Goal: Information Seeking & Learning: Learn about a topic

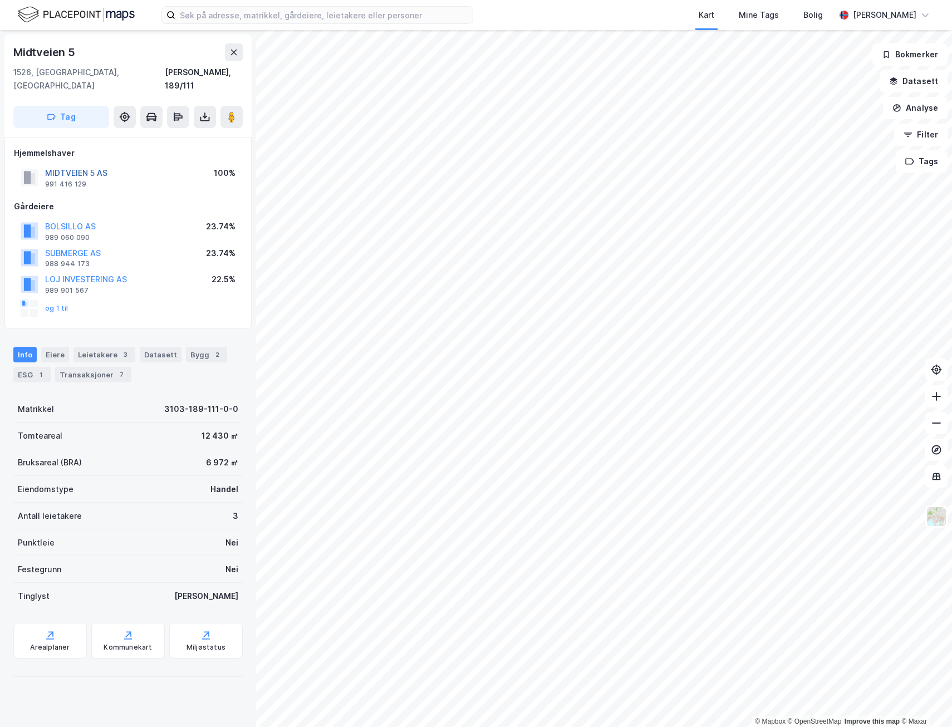
click at [0, 0] on button "MIDTVEIEN 5 AS" at bounding box center [0, 0] width 0 height 0
click at [0, 0] on button "STEENSTRUP GRUPPEN AS" at bounding box center [0, 0] width 0 height 0
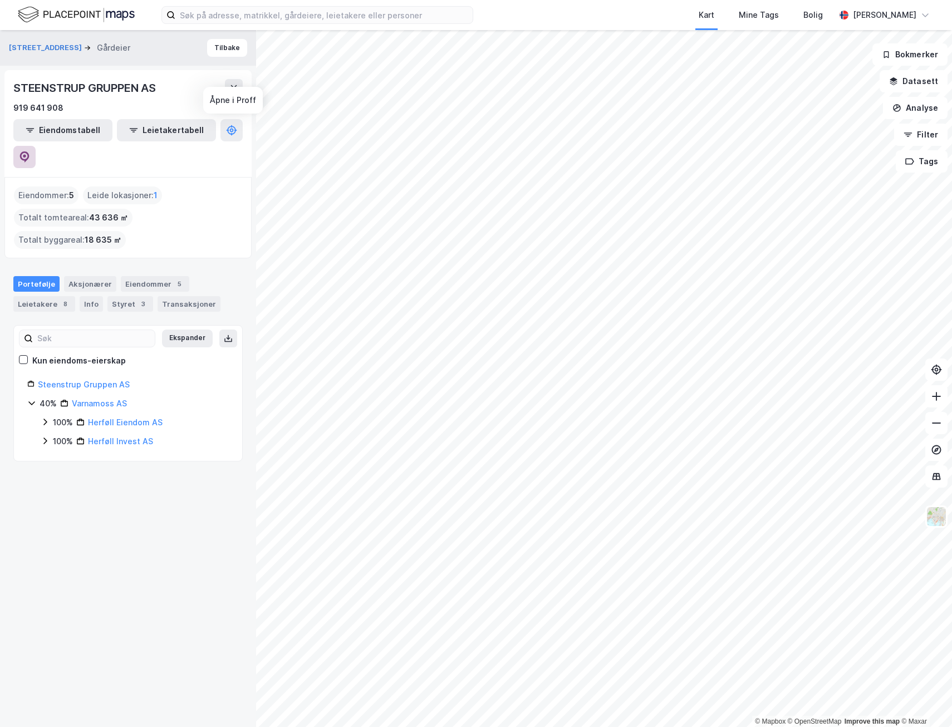
click at [36, 146] on button at bounding box center [24, 157] width 22 height 22
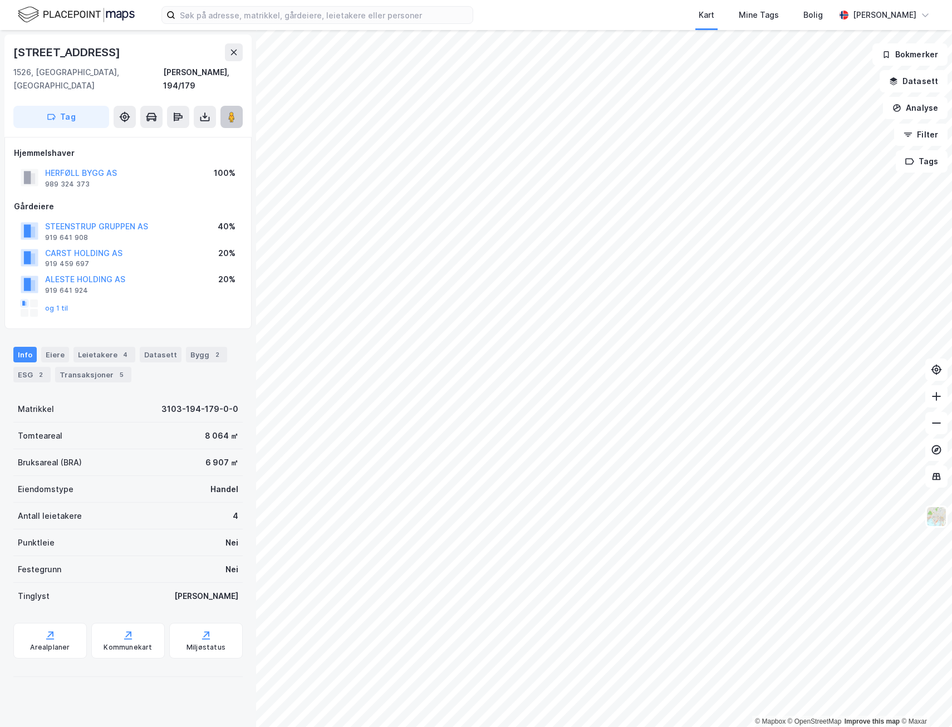
click at [238, 106] on button at bounding box center [231, 117] width 22 height 22
click at [0, 0] on button "HERFØLL BYGG AS" at bounding box center [0, 0] width 0 height 0
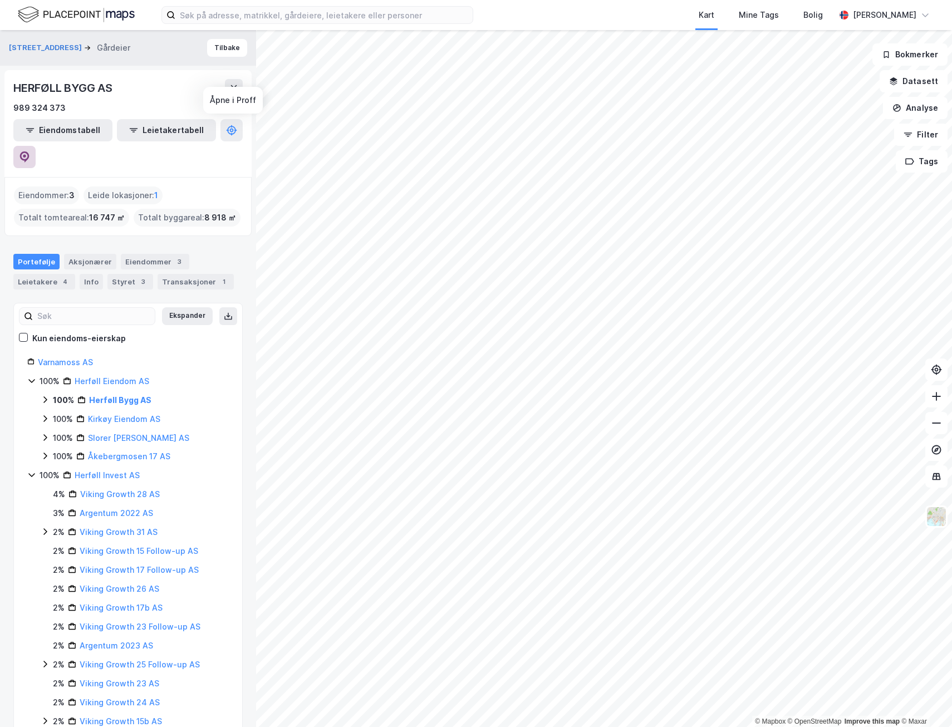
click at [30, 151] on icon at bounding box center [24, 156] width 11 height 11
click at [237, 50] on button "Tilbake" at bounding box center [227, 48] width 40 height 18
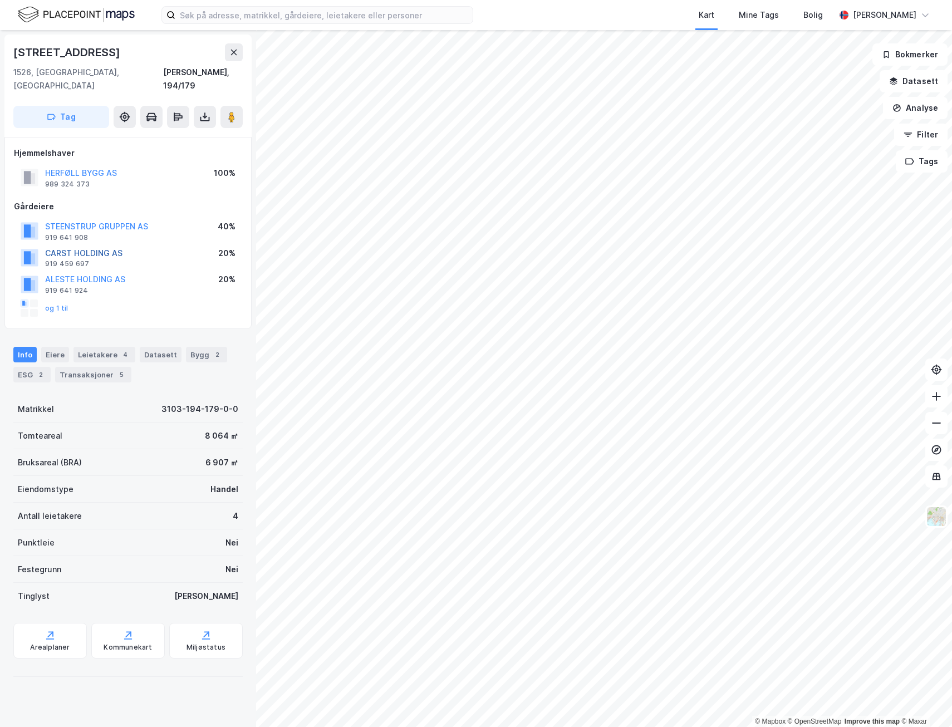
click at [0, 0] on button "CARST HOLDING AS" at bounding box center [0, 0] width 0 height 0
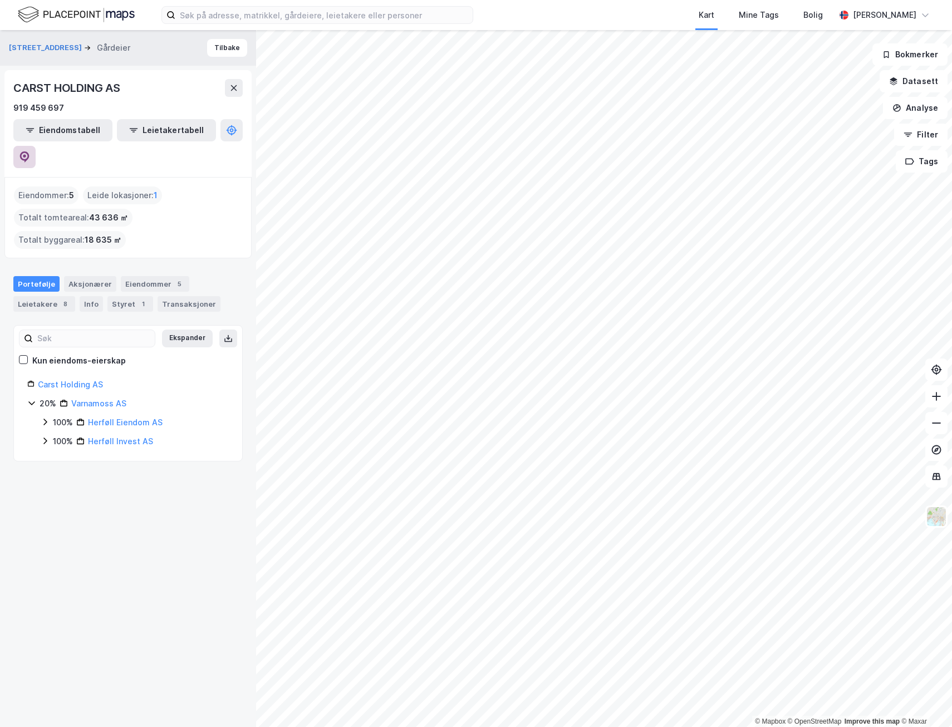
click at [36, 146] on button at bounding box center [24, 157] width 22 height 22
click at [210, 47] on button "Tilbake" at bounding box center [227, 48] width 40 height 18
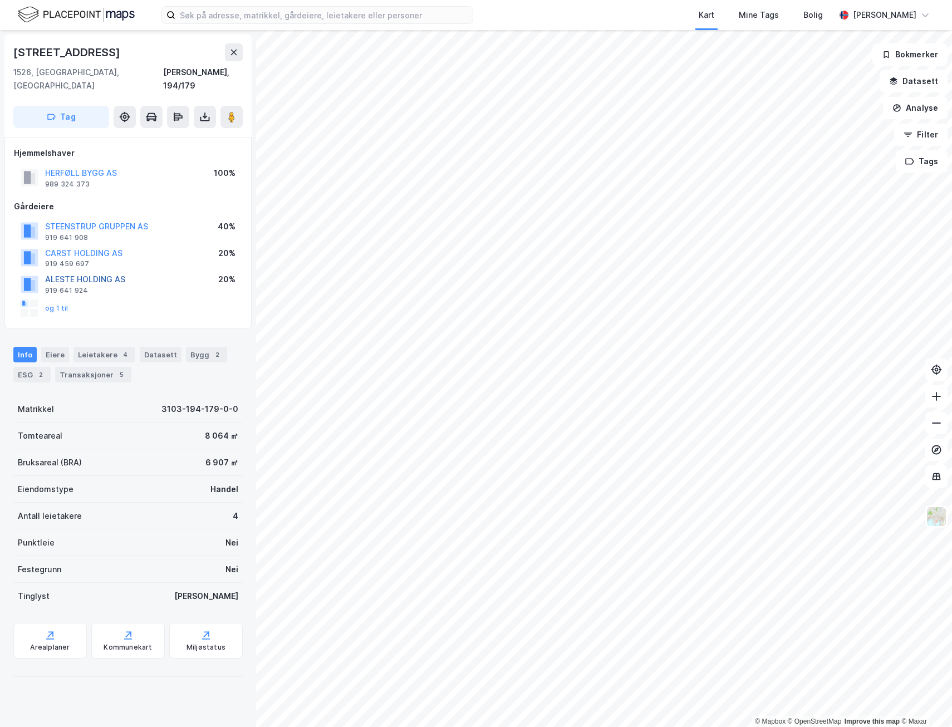
click at [0, 0] on button "ALESTE HOLDING AS" at bounding box center [0, 0] width 0 height 0
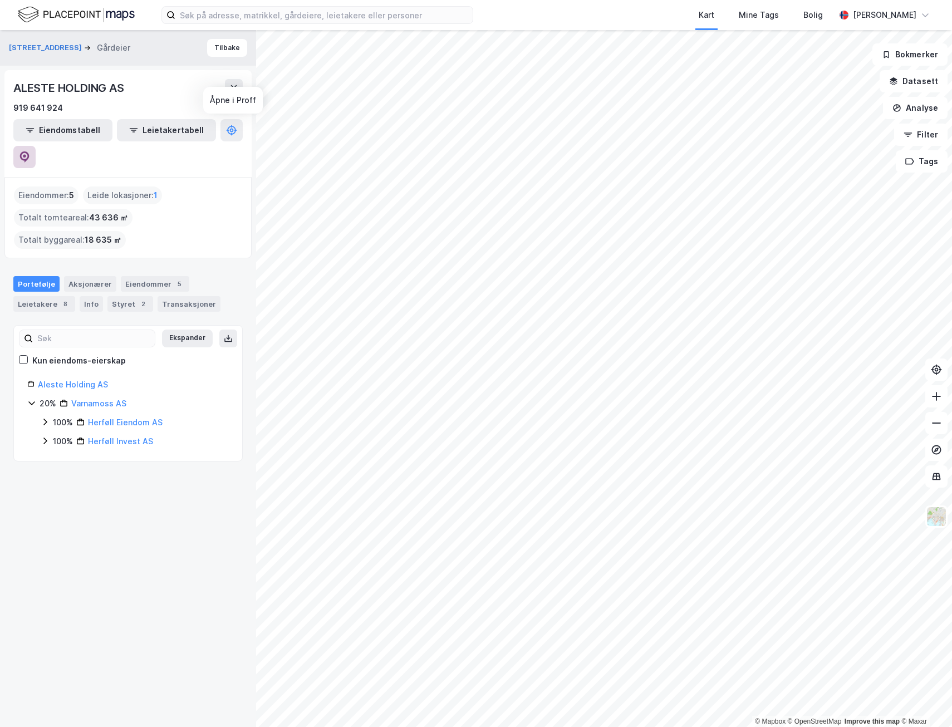
click at [36, 146] on button at bounding box center [24, 157] width 22 height 22
